Goal: Browse casually

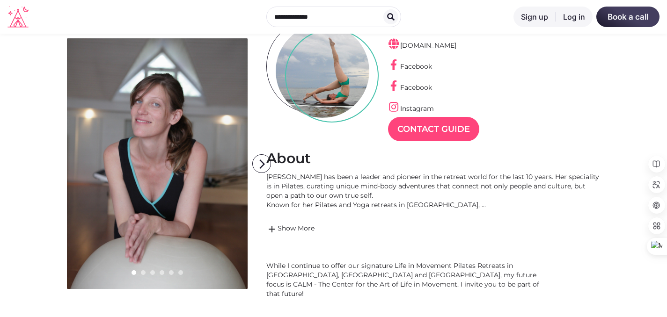
scroll to position [98, 0]
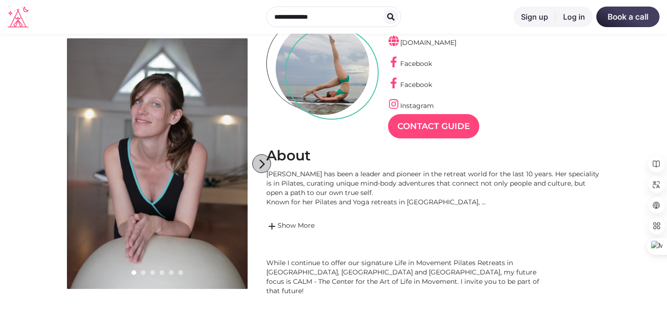
click at [256, 167] on icon "arrow_forward_ios" at bounding box center [262, 164] width 19 height 19
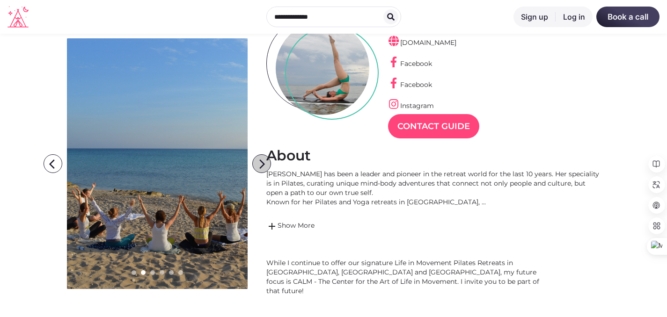
click at [256, 167] on icon "arrow_forward_ios" at bounding box center [262, 164] width 19 height 19
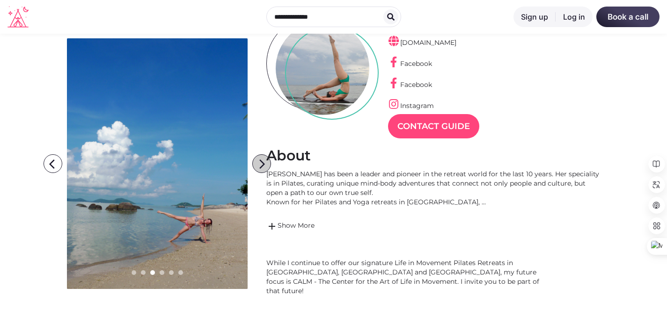
click at [256, 167] on icon "arrow_forward_ios" at bounding box center [262, 164] width 19 height 19
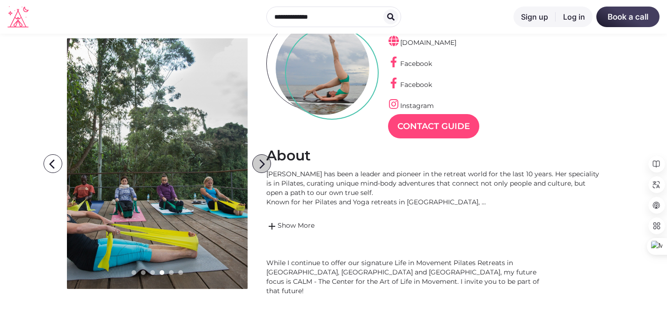
click at [256, 167] on icon "arrow_forward_ios" at bounding box center [262, 164] width 19 height 19
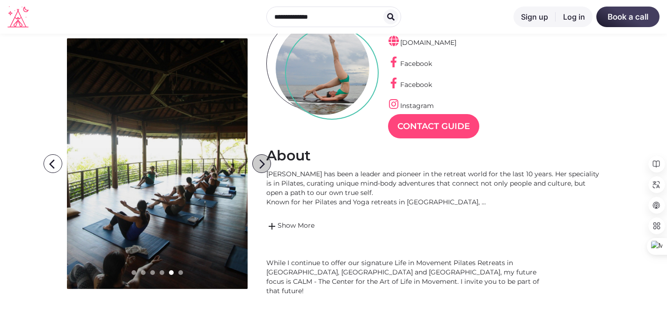
click at [256, 167] on icon "arrow_forward_ios" at bounding box center [262, 164] width 19 height 19
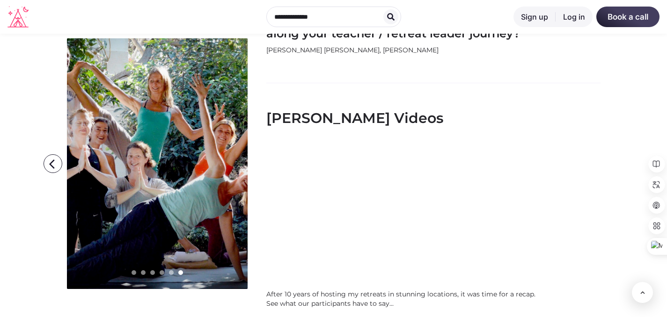
scroll to position [1104, 0]
